Goal: Information Seeking & Learning: Learn about a topic

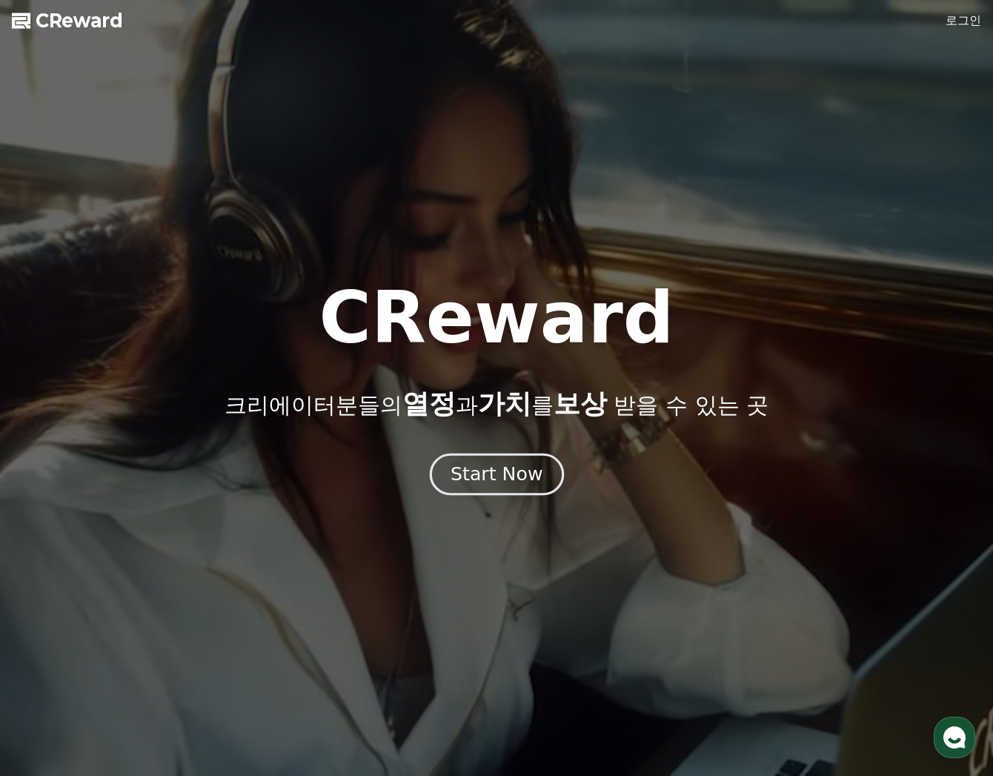
click at [507, 467] on div "Start Now" at bounding box center [496, 473] width 92 height 25
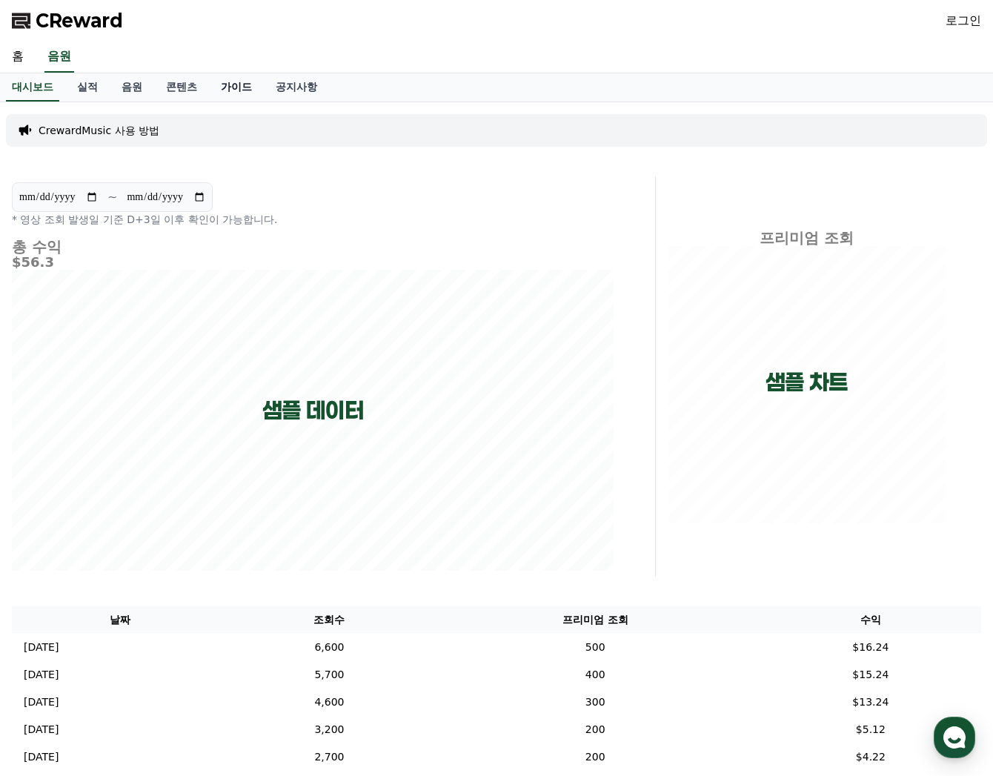
click at [224, 96] on link "가이드" at bounding box center [236, 87] width 55 height 28
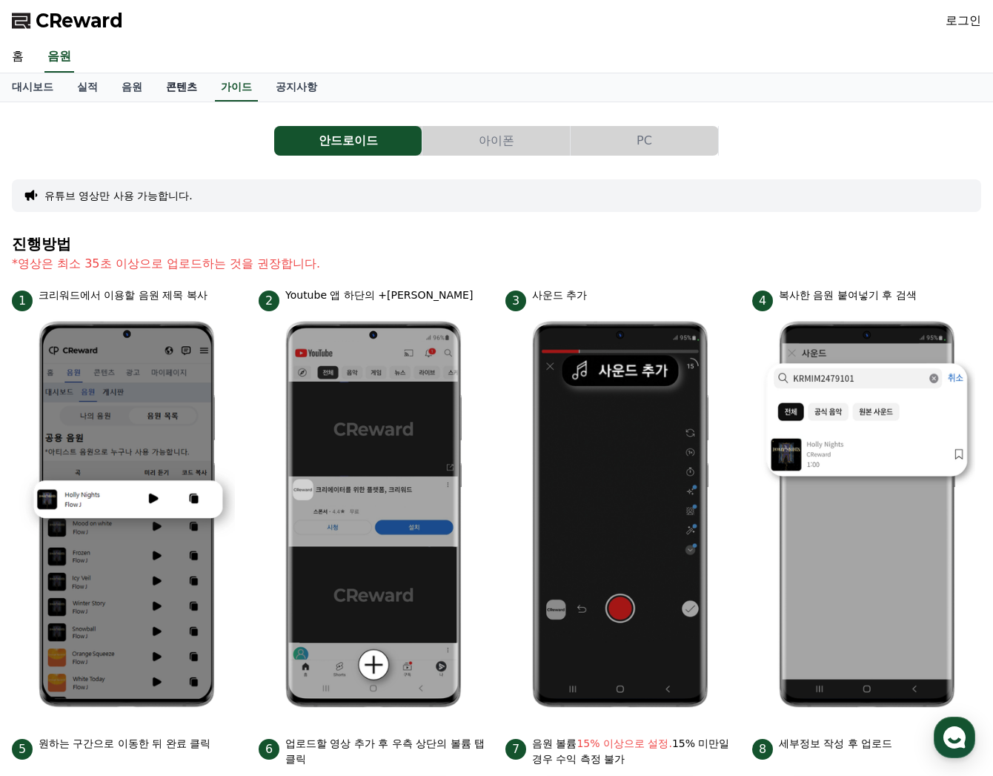
click at [166, 89] on link "콘텐츠" at bounding box center [181, 87] width 55 height 28
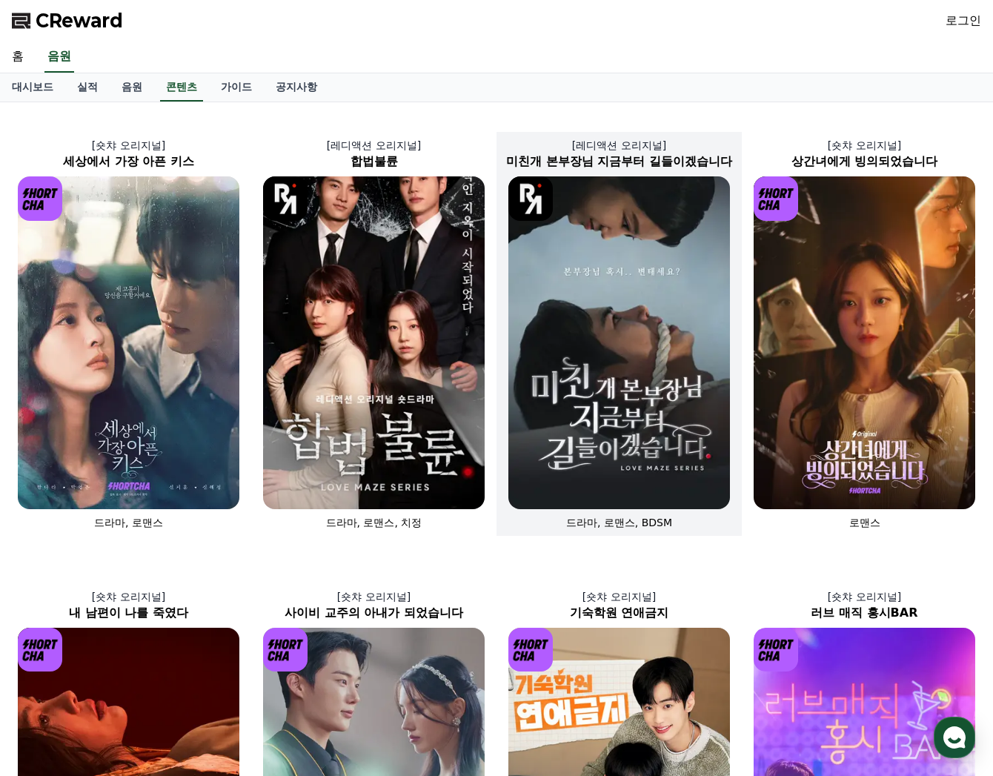
click at [613, 327] on img at bounding box center [618, 342] width 221 height 333
click at [582, 293] on img at bounding box center [618, 342] width 221 height 333
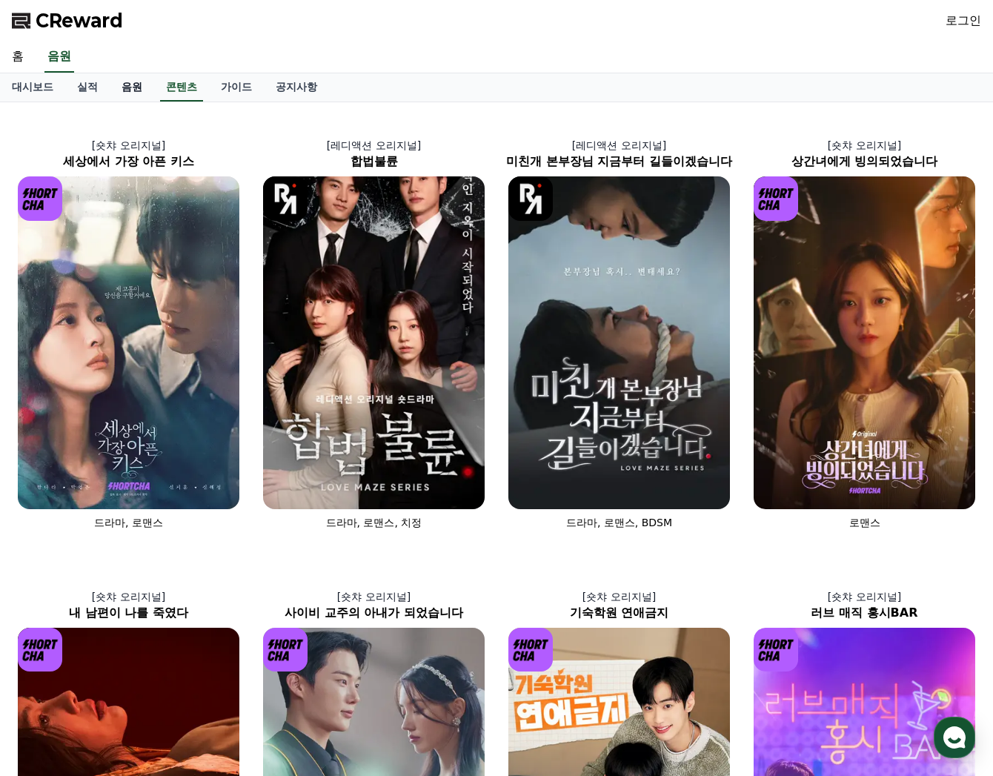
click at [127, 92] on link "음원" at bounding box center [132, 87] width 44 height 28
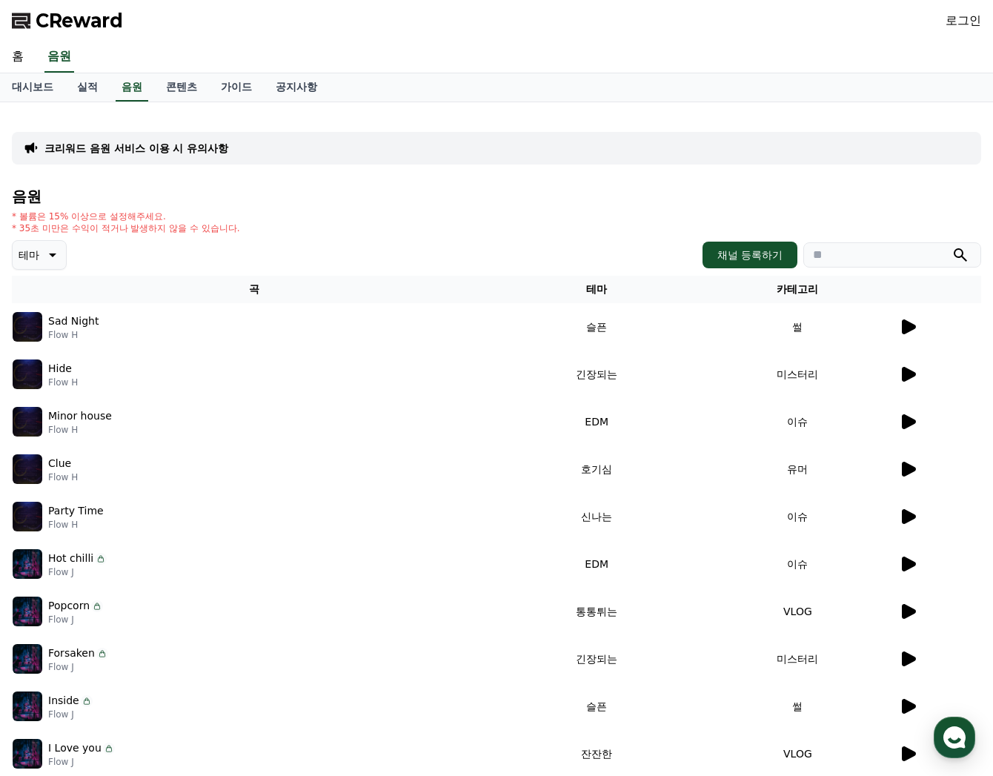
click at [908, 327] on icon at bounding box center [908, 326] width 14 height 15
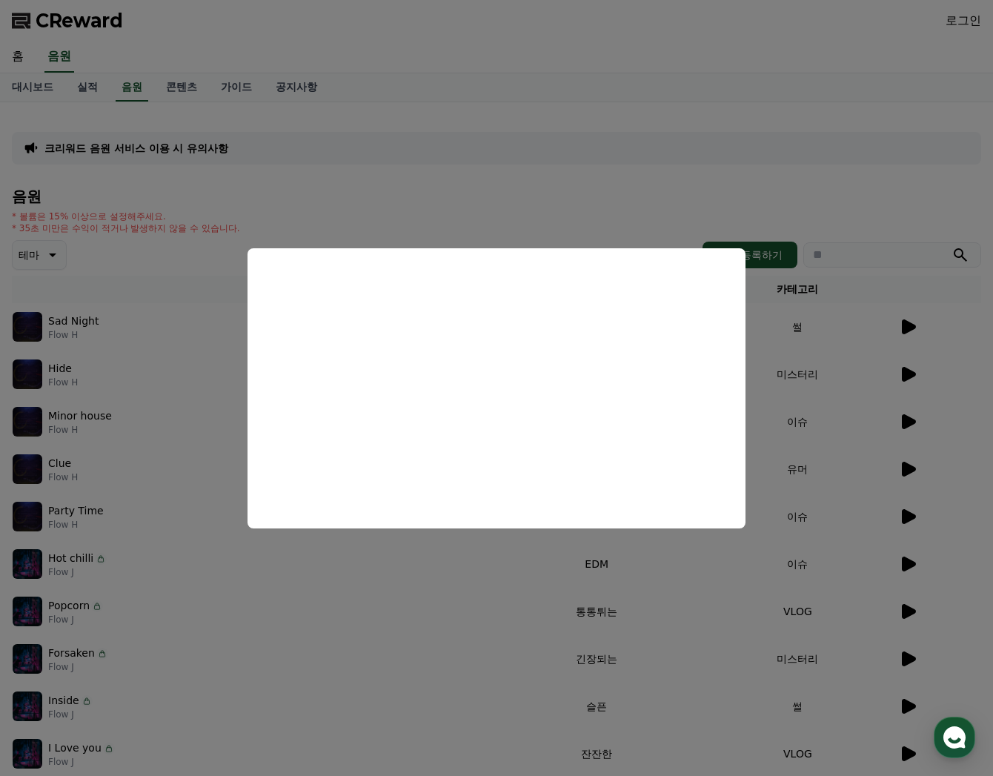
click at [481, 194] on button "close modal" at bounding box center [496, 388] width 993 height 776
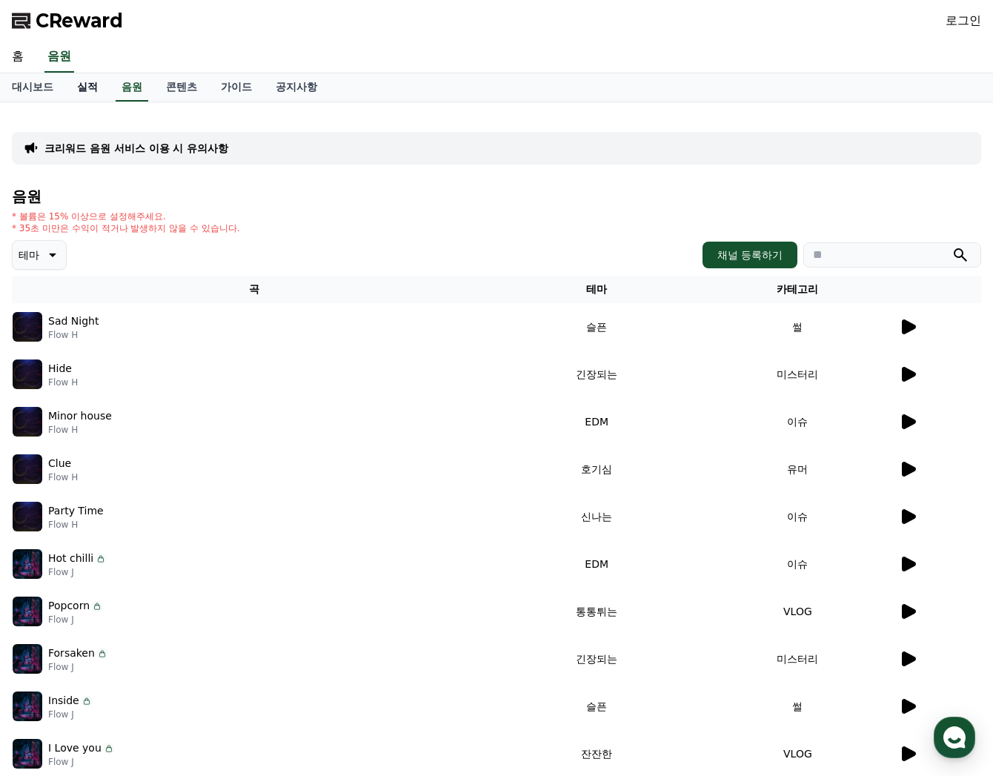
click at [78, 90] on link "실적" at bounding box center [87, 87] width 44 height 28
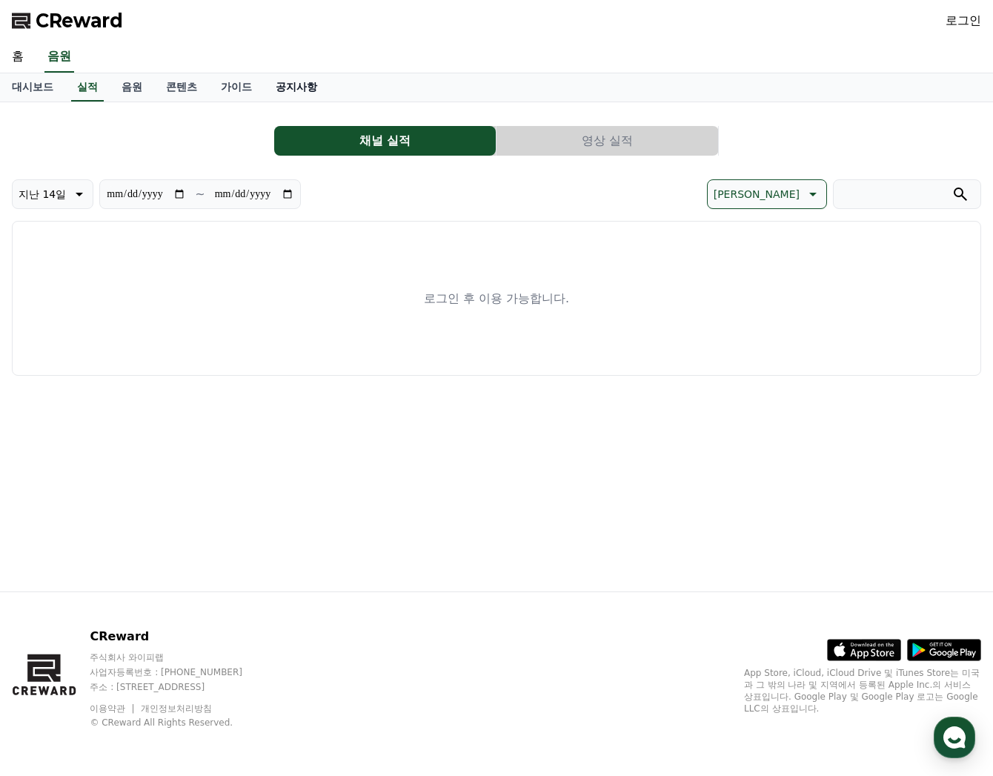
click at [272, 85] on link "공지사항" at bounding box center [296, 87] width 65 height 28
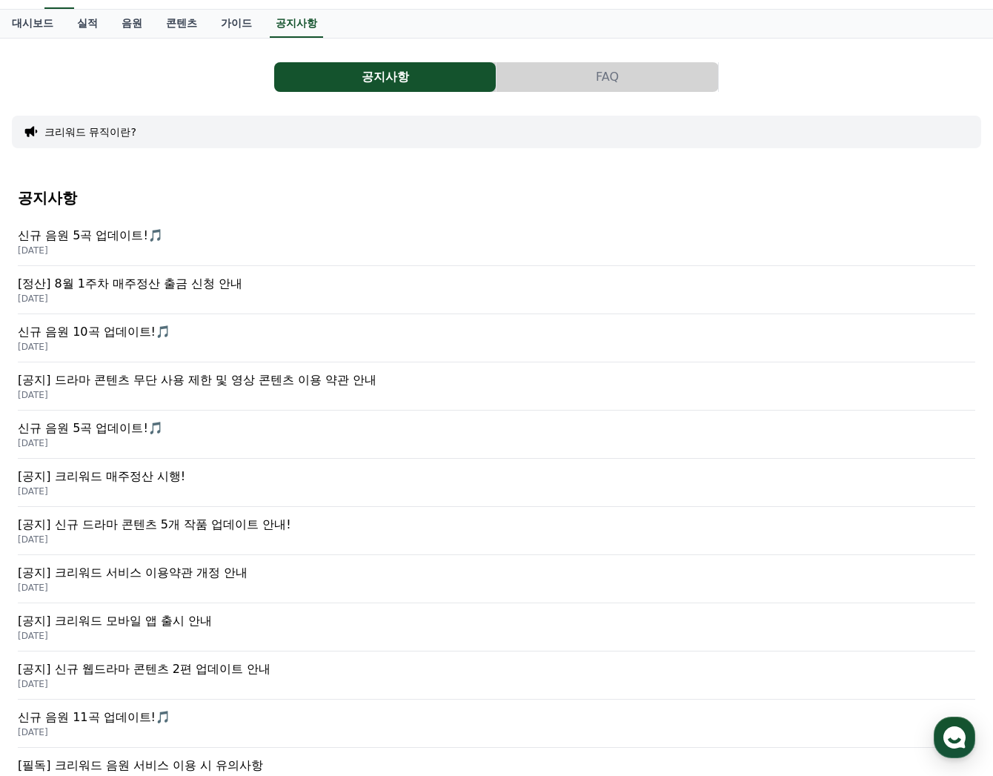
scroll to position [159, 0]
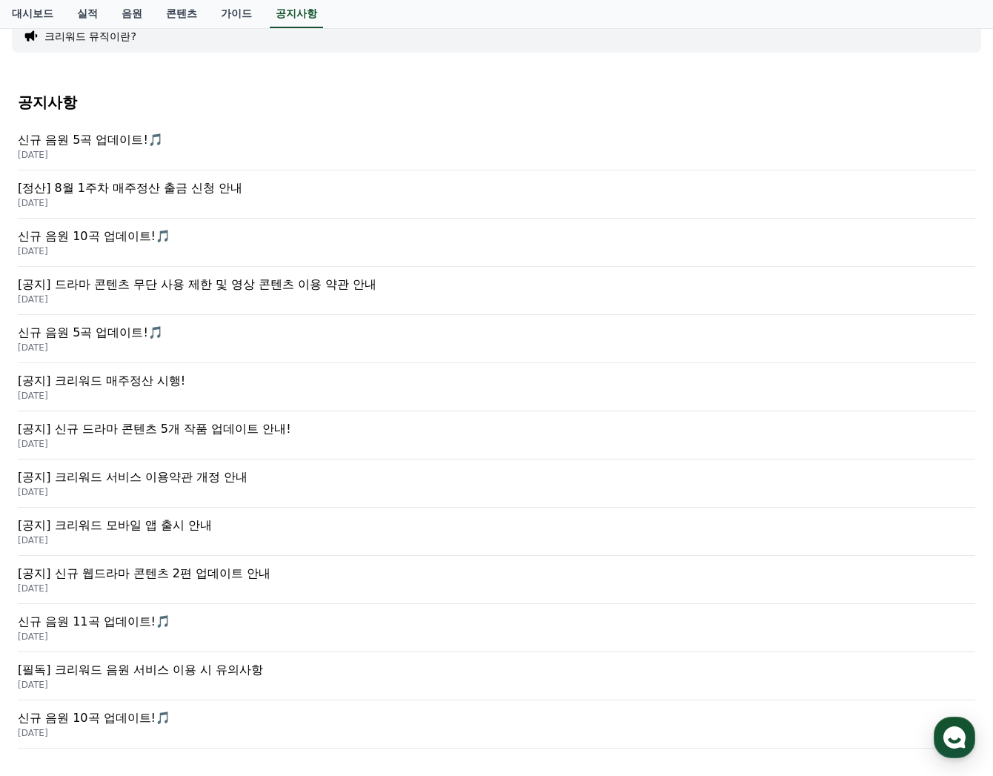
click at [218, 287] on p "[공지] 드라마 콘텐츠 무단 사용 제한 및 영상 콘텐츠 이용 약관 안내" at bounding box center [496, 285] width 957 height 18
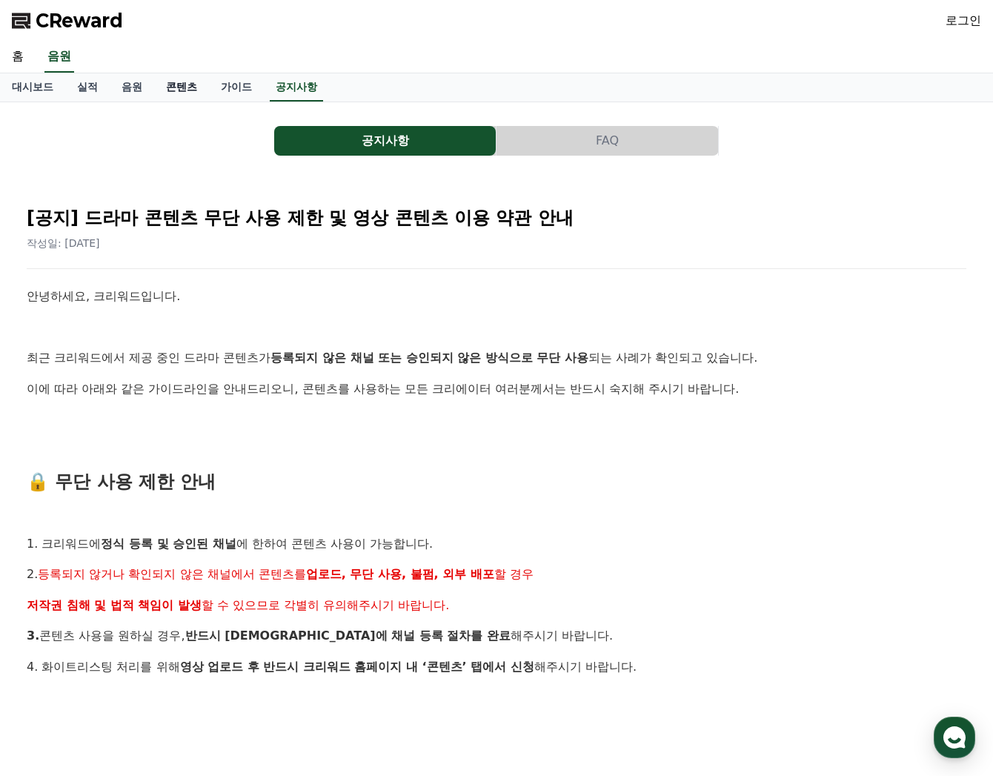
click at [168, 88] on link "콘텐츠" at bounding box center [181, 87] width 55 height 28
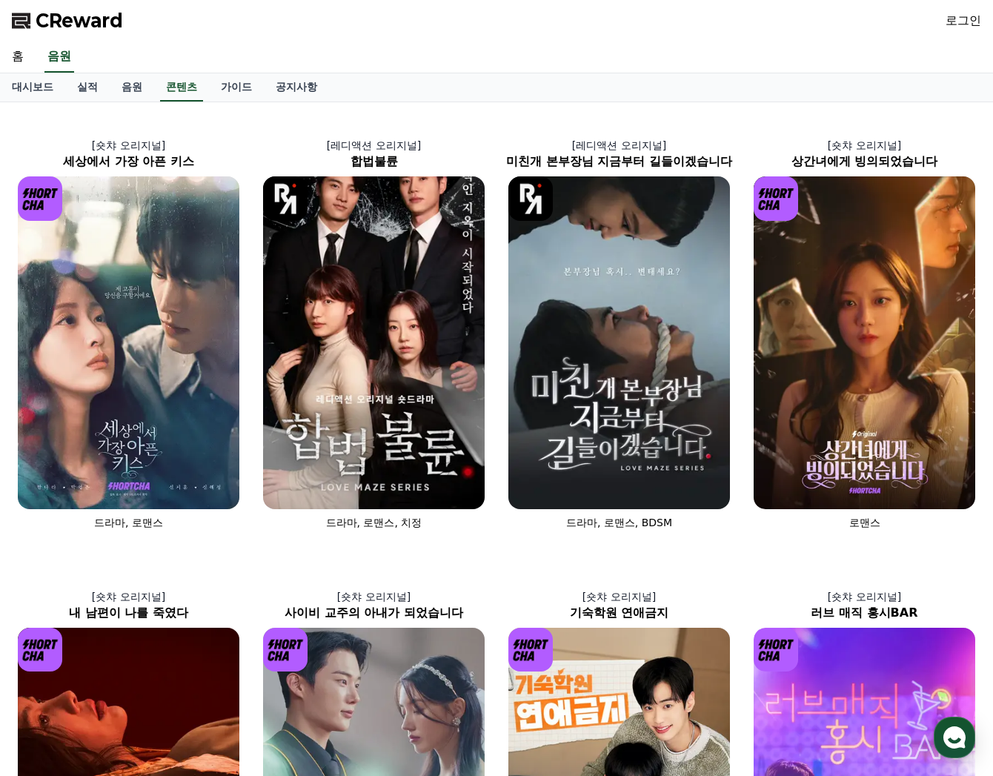
click at [336, 6] on div "CReward 로그인" at bounding box center [496, 20] width 993 height 41
click at [346, 0] on div "CReward 로그인" at bounding box center [496, 20] width 993 height 41
